Goal: Transaction & Acquisition: Purchase product/service

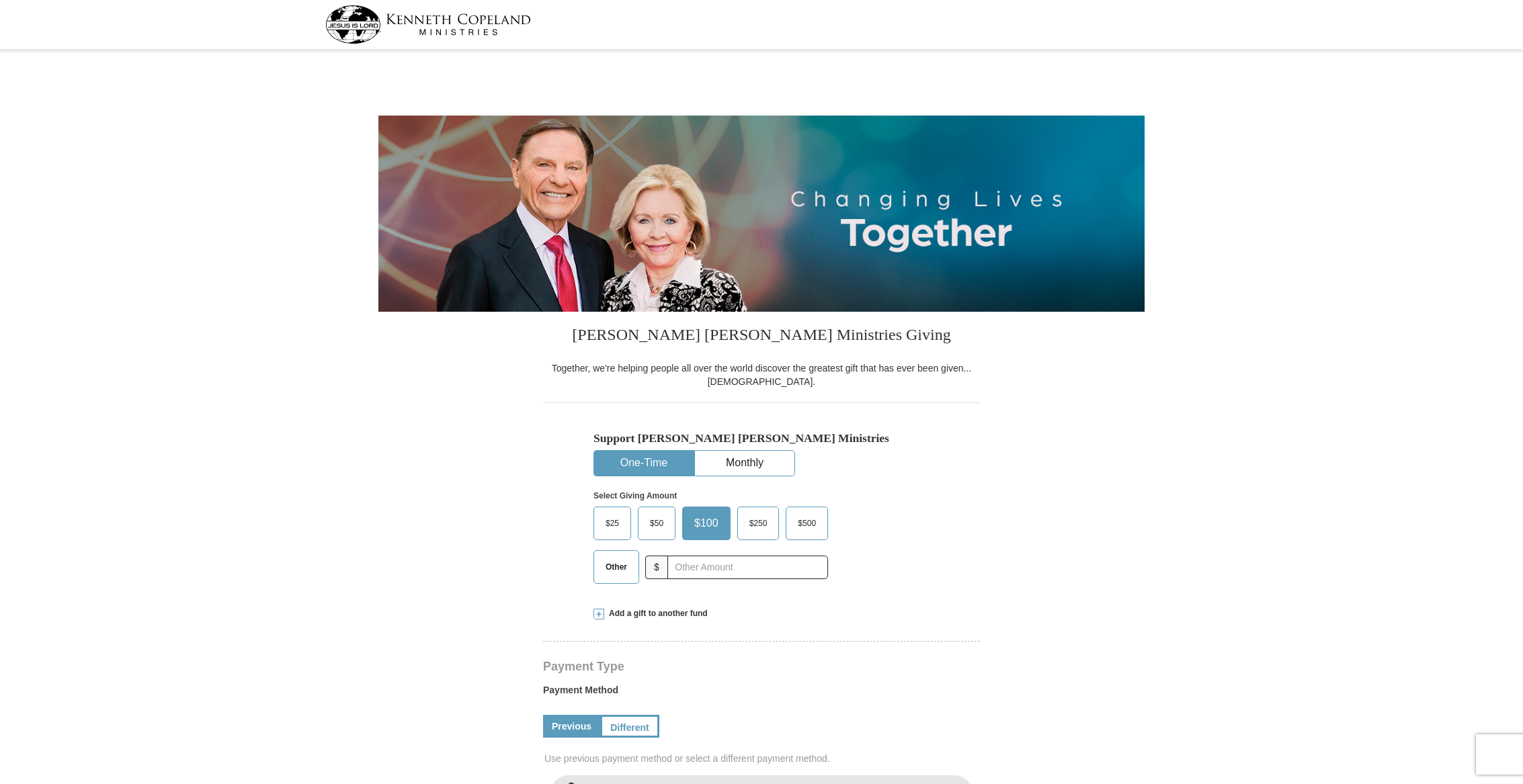
select select "MI"
click at [616, 575] on span "Other" at bounding box center [616, 567] width 35 height 20
click at [0, 0] on input "Other" at bounding box center [0, 0] width 0 height 0
click at [724, 565] on input "text" at bounding box center [747, 567] width 149 height 24
type input "1000"
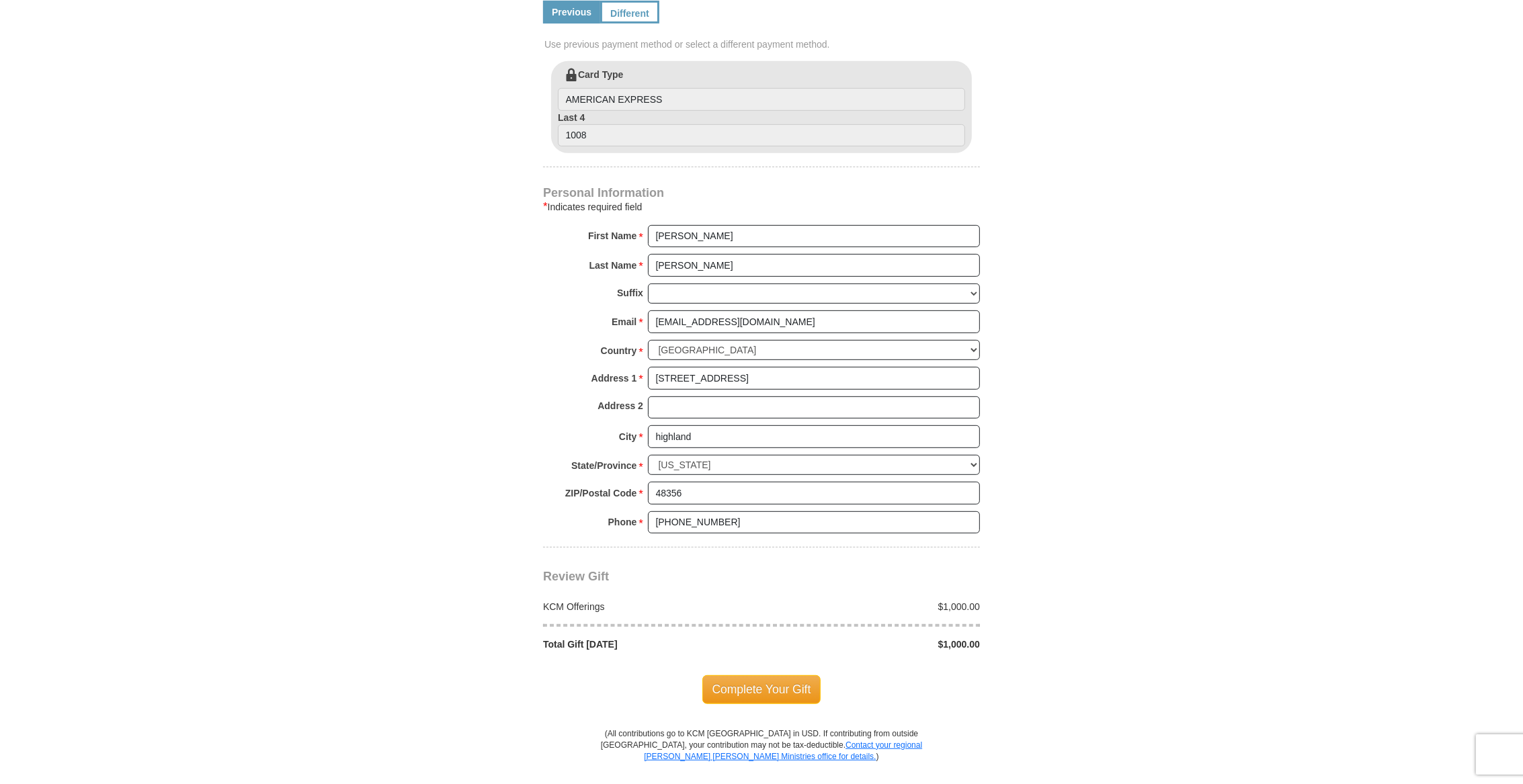
scroll to position [756, 0]
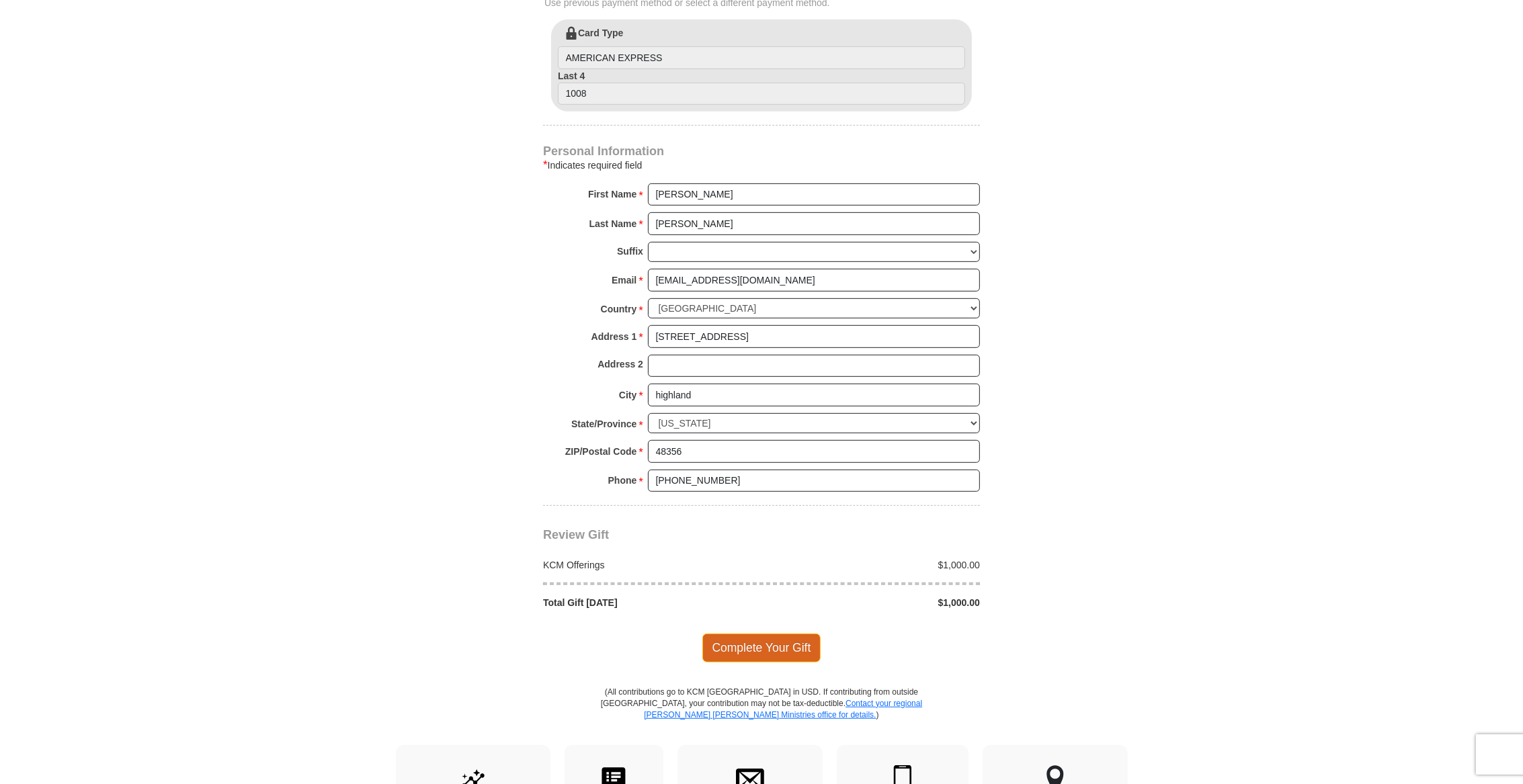
click at [779, 644] on span "Complete Your Gift" at bounding box center [762, 647] width 119 height 28
